Goal: Find specific page/section: Find specific page/section

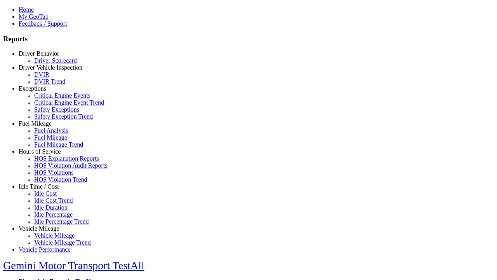
click at [45, 71] on link "Driver Vehicle Inspection" at bounding box center [51, 67] width 64 height 7
click at [49, 78] on link "DVIR" at bounding box center [41, 74] width 15 height 7
type input "*********"
